Goal: Information Seeking & Learning: Learn about a topic

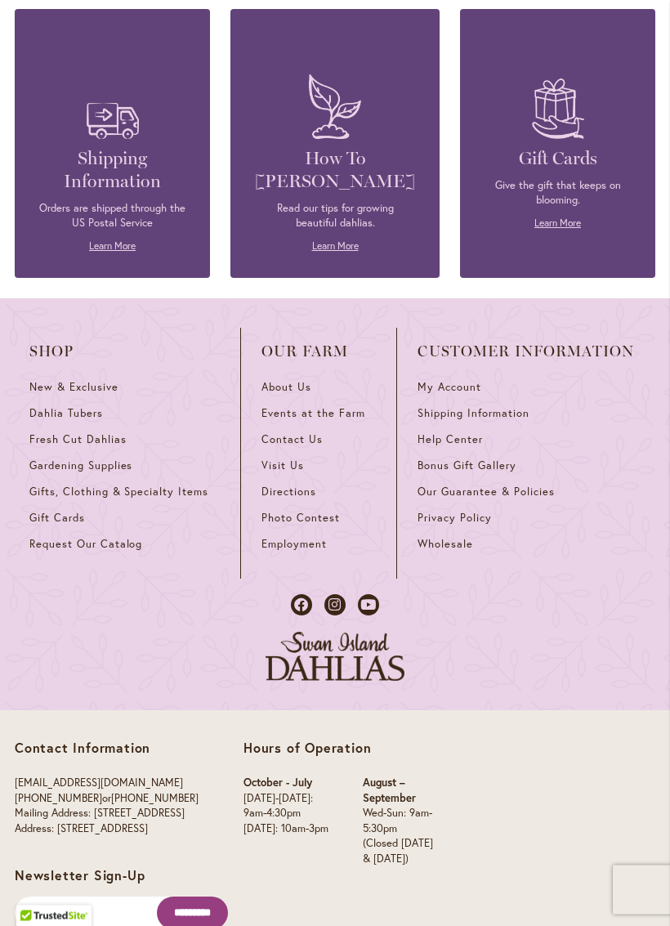
scroll to position [4189, 0]
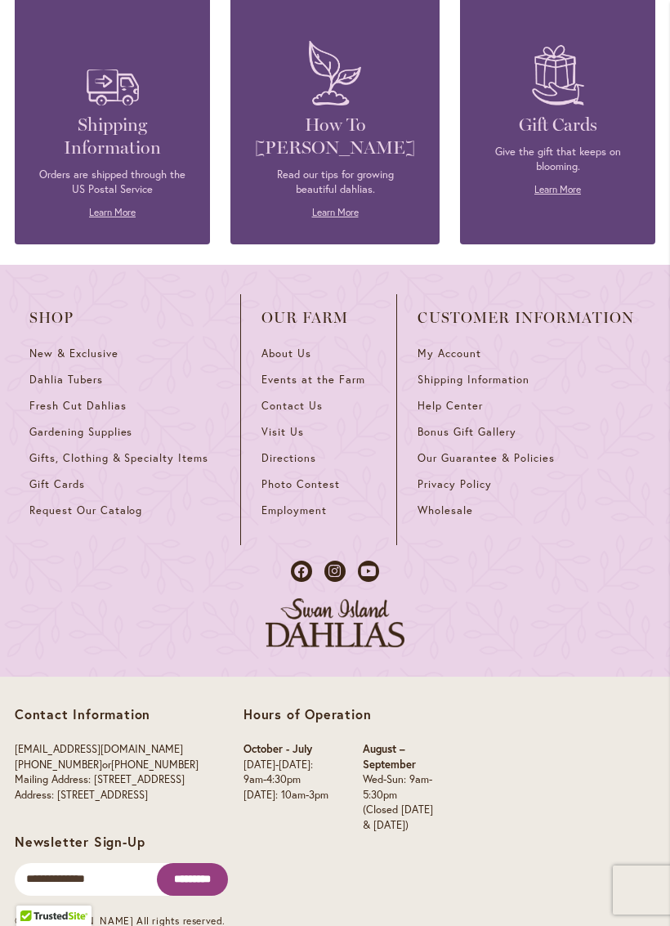
click at [309, 373] on span "Events at the Farm" at bounding box center [313, 380] width 103 height 14
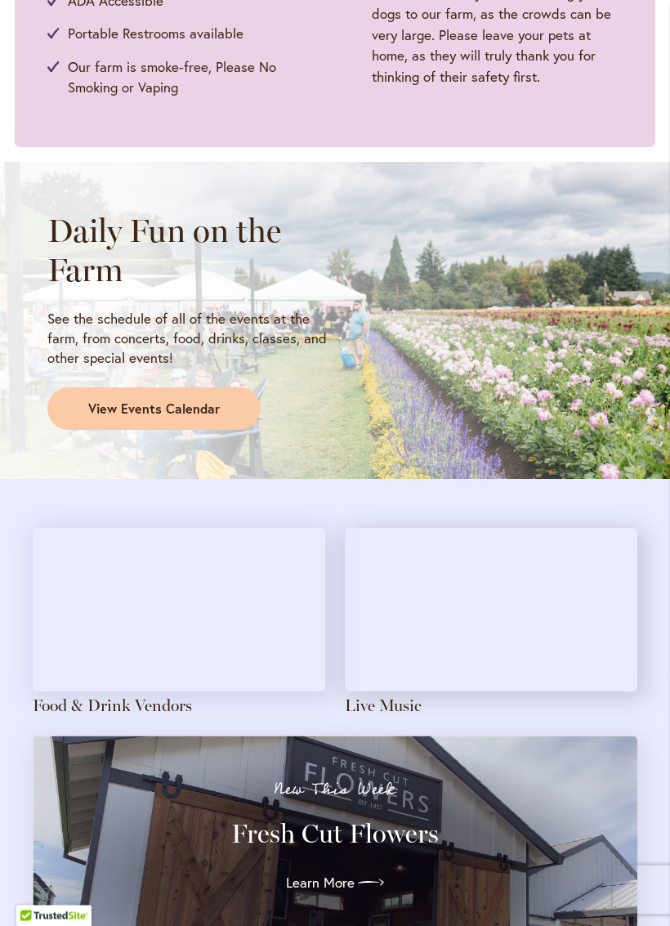
scroll to position [1142, 0]
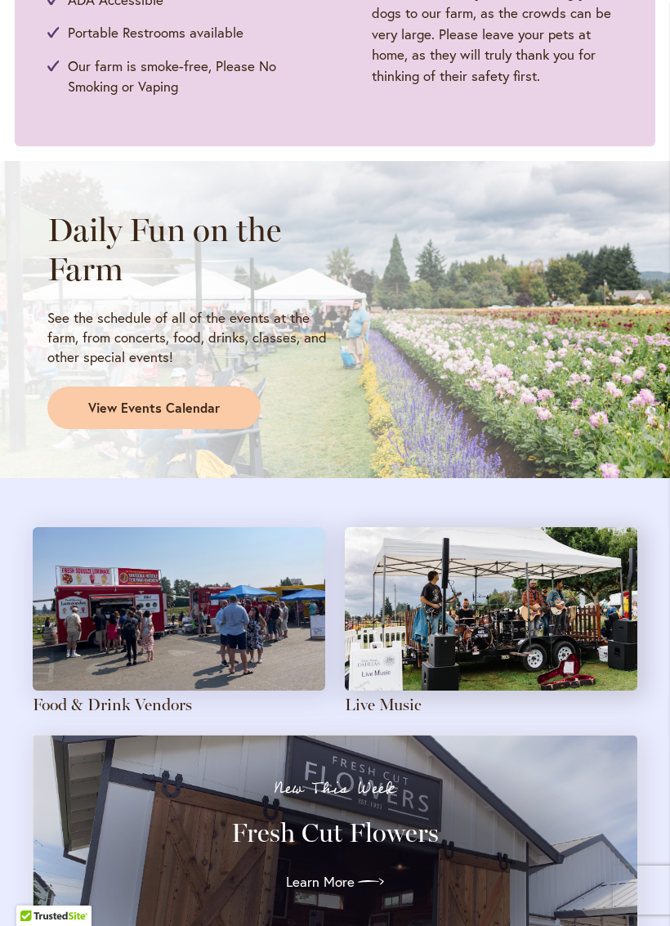
click at [169, 401] on span "View Events Calendar" at bounding box center [154, 408] width 132 height 19
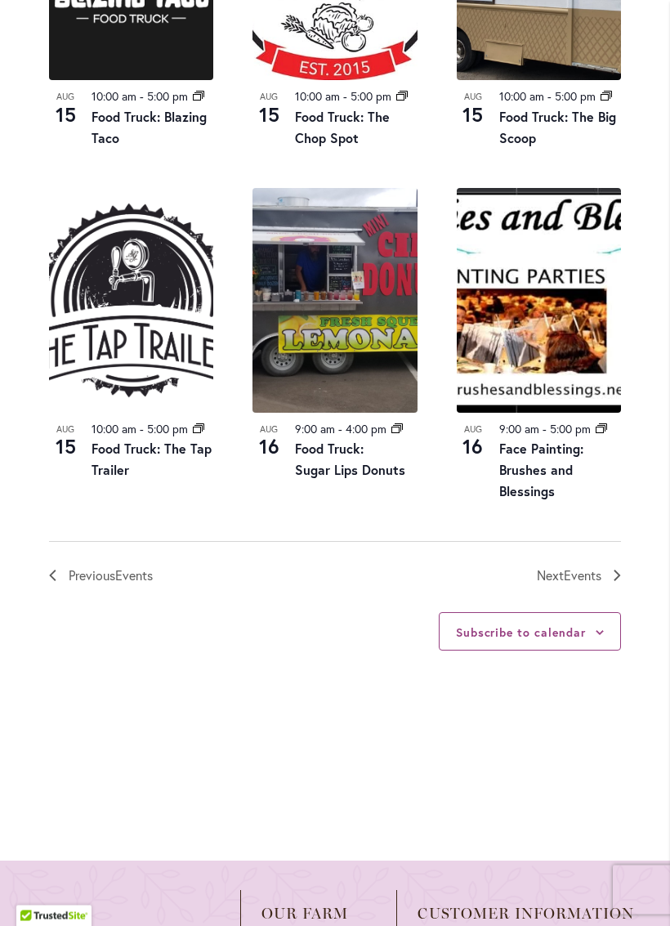
scroll to position [1786, 0]
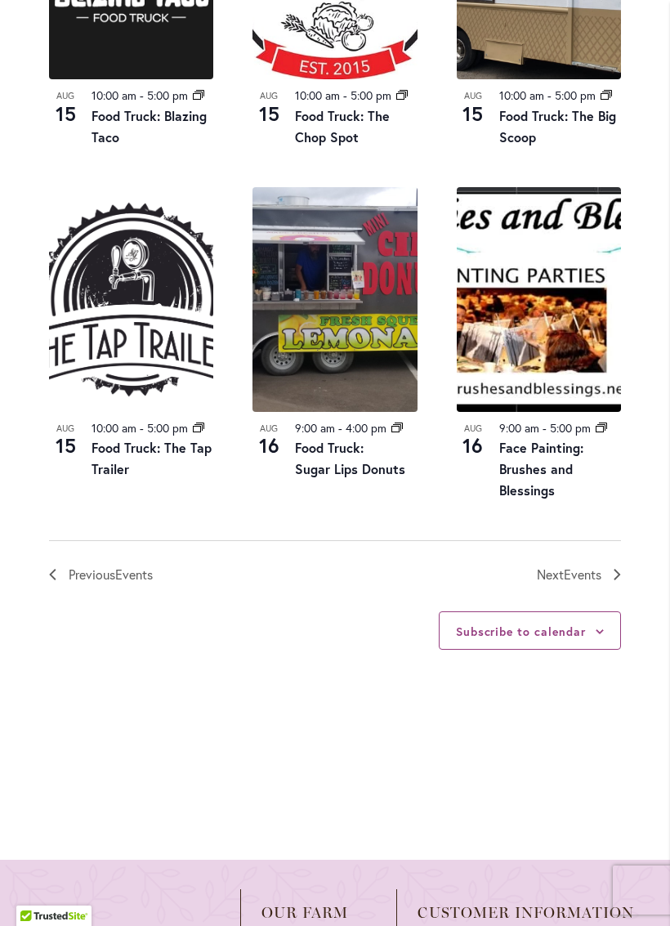
click at [610, 585] on link "Next Events" at bounding box center [579, 574] width 84 height 21
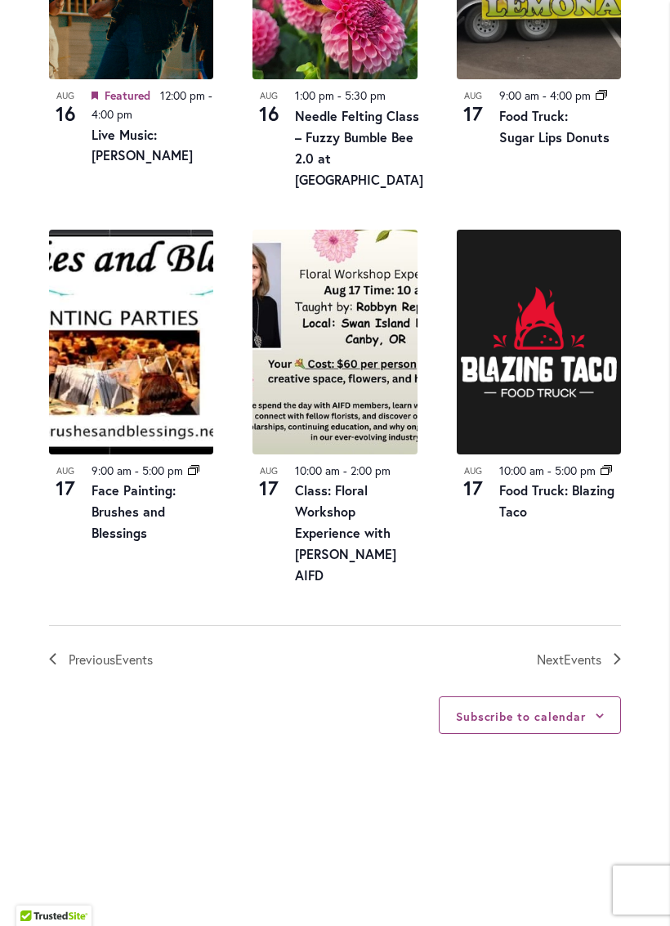
click at [590, 651] on span "Events" at bounding box center [583, 659] width 38 height 17
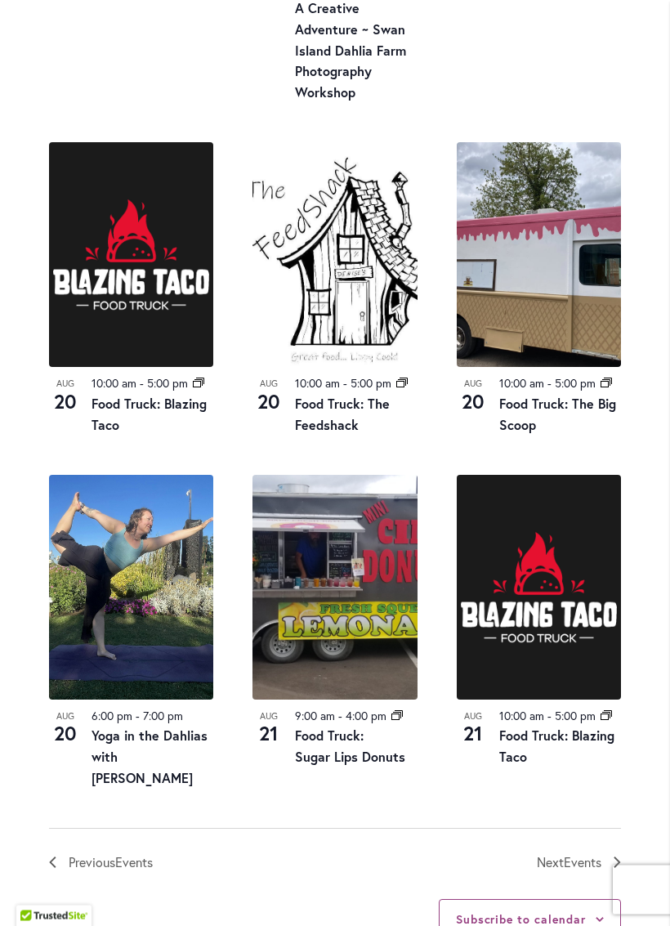
scroll to position [1599, 0]
click at [333, 433] on link "Food Truck: The Feedshack" at bounding box center [342, 414] width 95 height 38
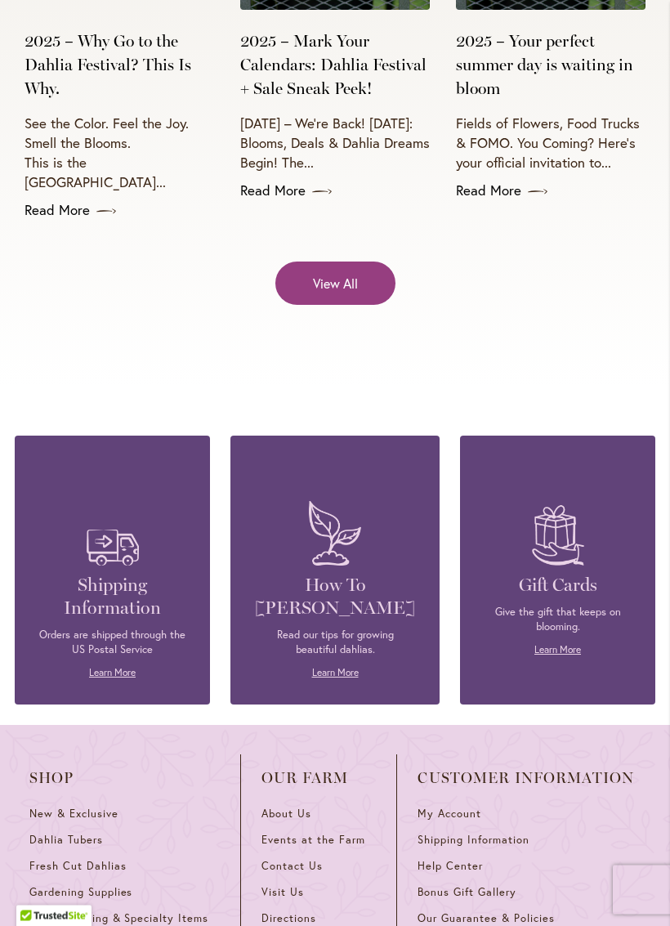
scroll to position [6284, 0]
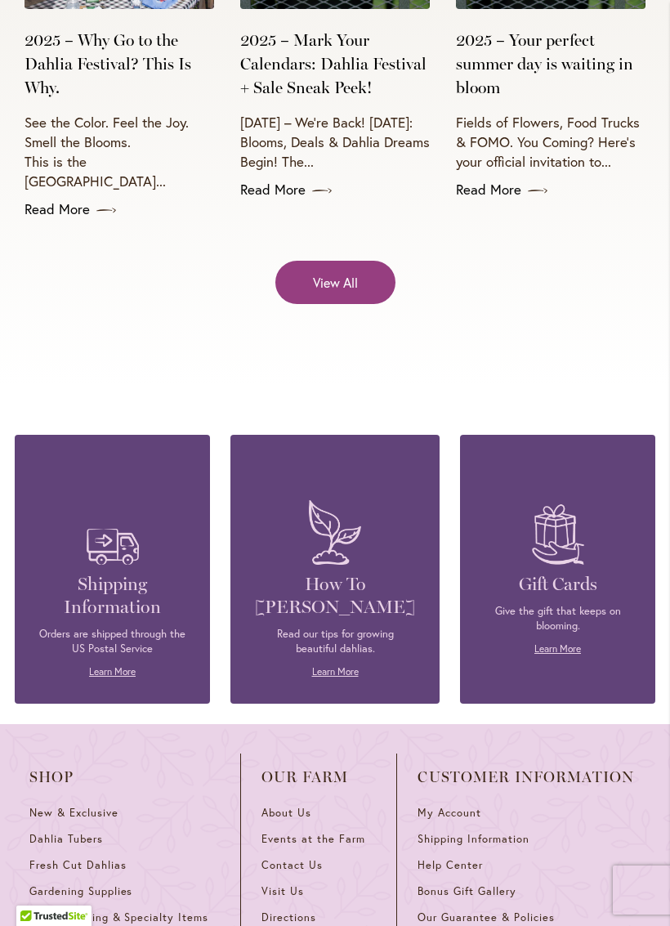
click at [343, 832] on span "Events at the Farm" at bounding box center [313, 839] width 103 height 14
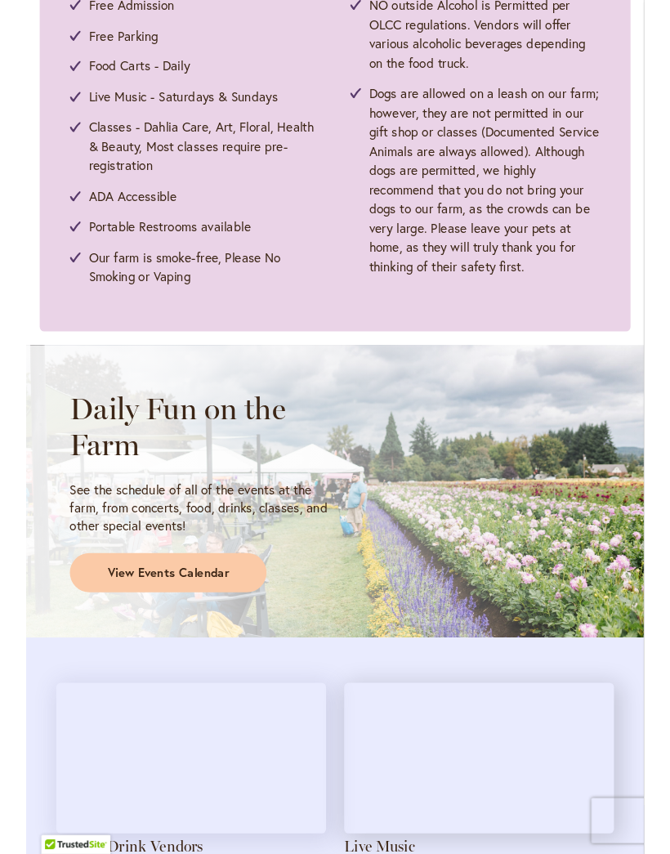
scroll to position [929, 0]
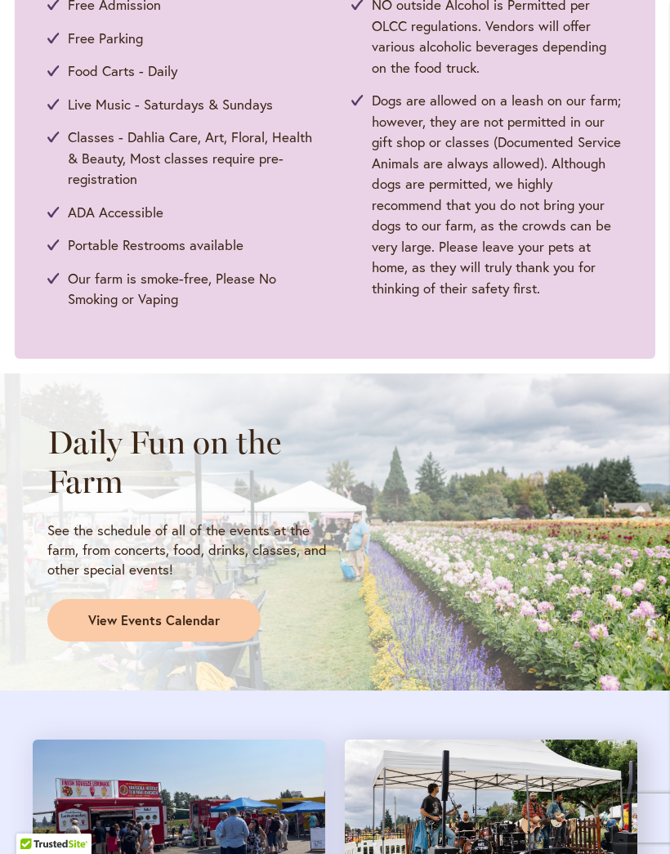
click at [181, 615] on span "View Events Calendar" at bounding box center [154, 620] width 132 height 19
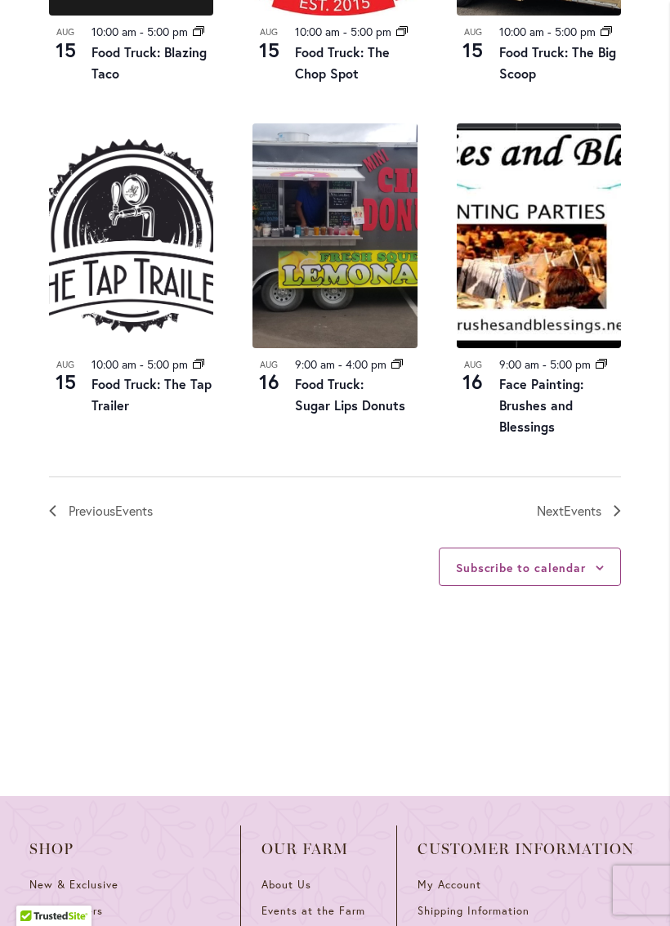
scroll to position [1855, 0]
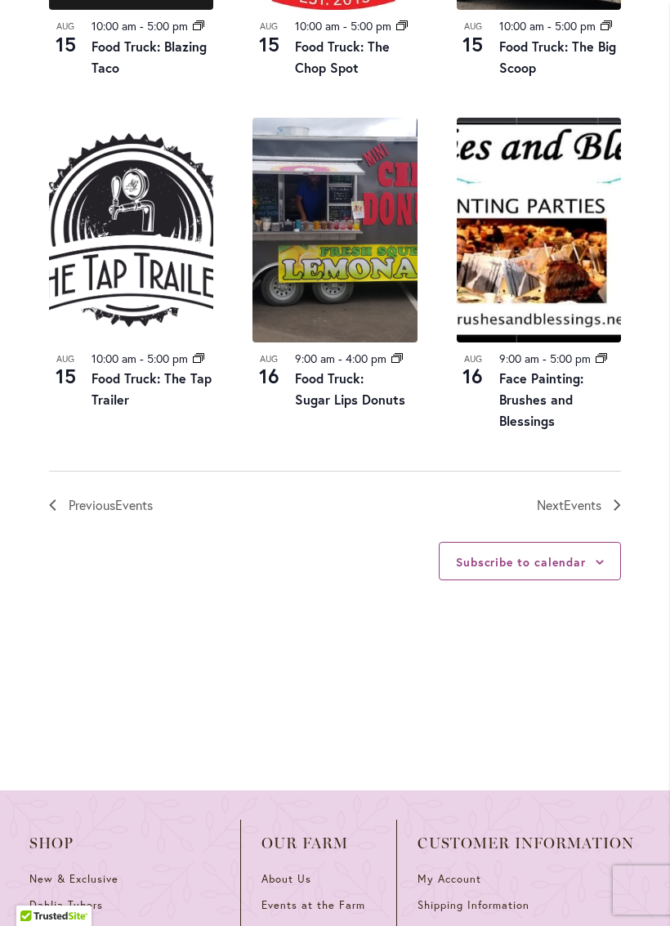
click at [618, 511] on icon "Next Events" at bounding box center [617, 504] width 7 height 11
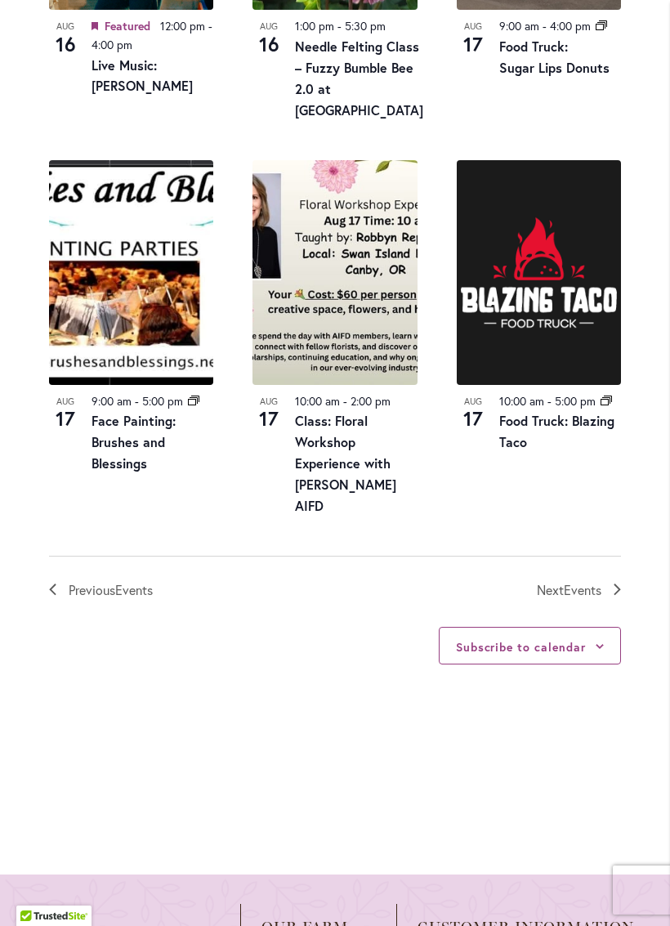
click at [614, 584] on icon "Next Events" at bounding box center [617, 589] width 7 height 11
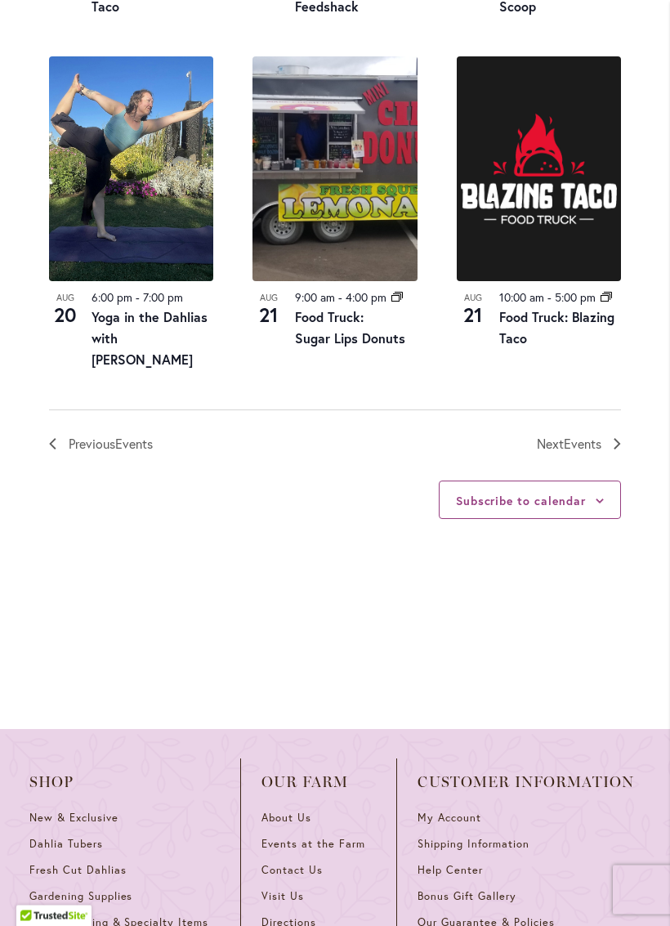
scroll to position [2017, 0]
click at [613, 447] on link "Next Events" at bounding box center [579, 443] width 84 height 21
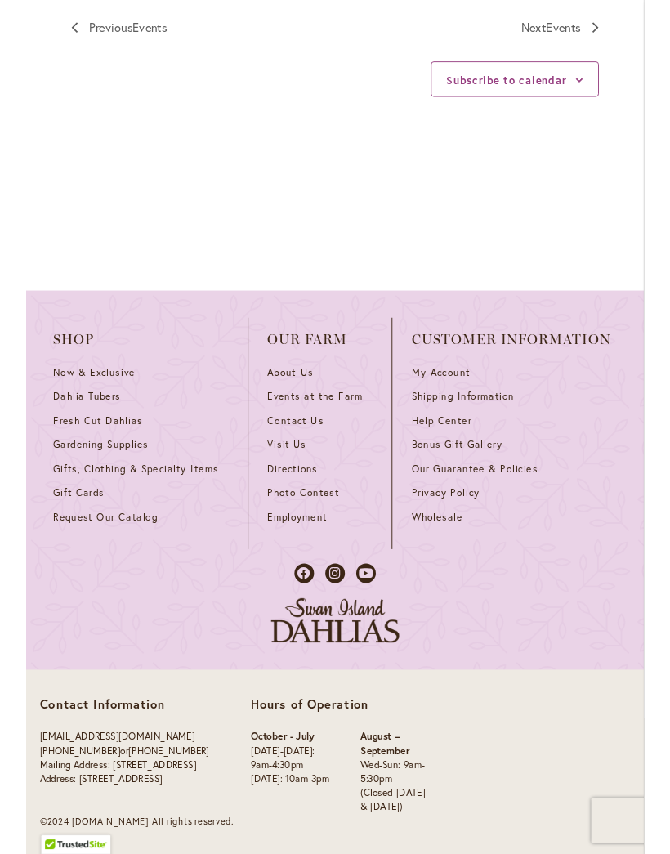
scroll to position [2381, 0]
